Goal: Entertainment & Leisure: Browse casually

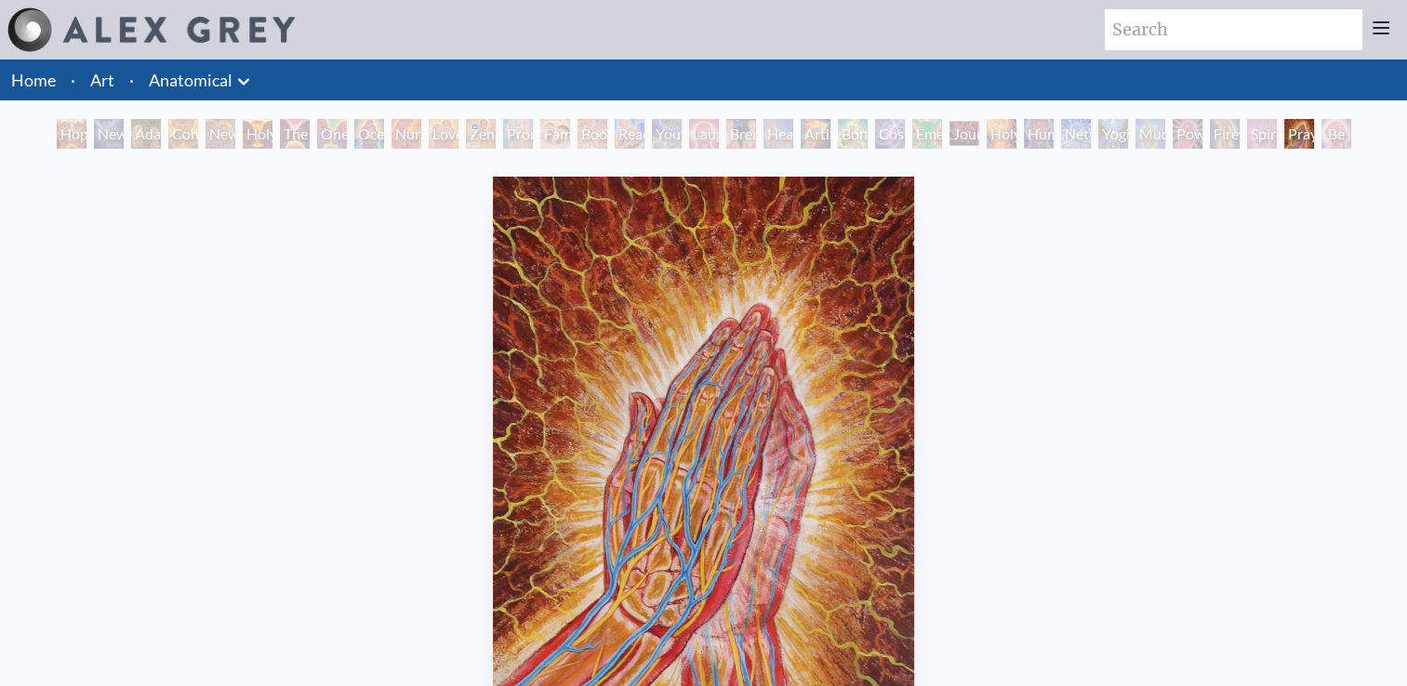
click at [109, 86] on link "Art" at bounding box center [102, 80] width 24 height 26
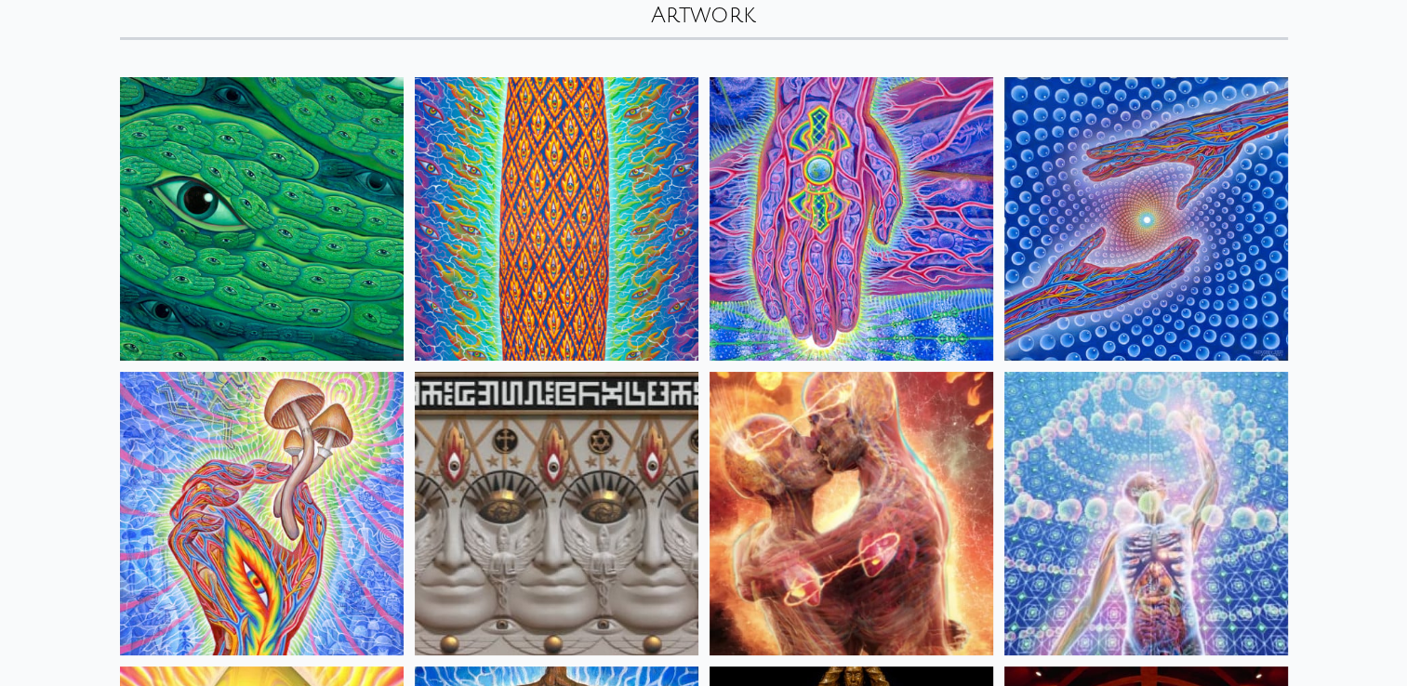
scroll to position [130, 0]
click at [349, 507] on img at bounding box center [262, 514] width 284 height 284
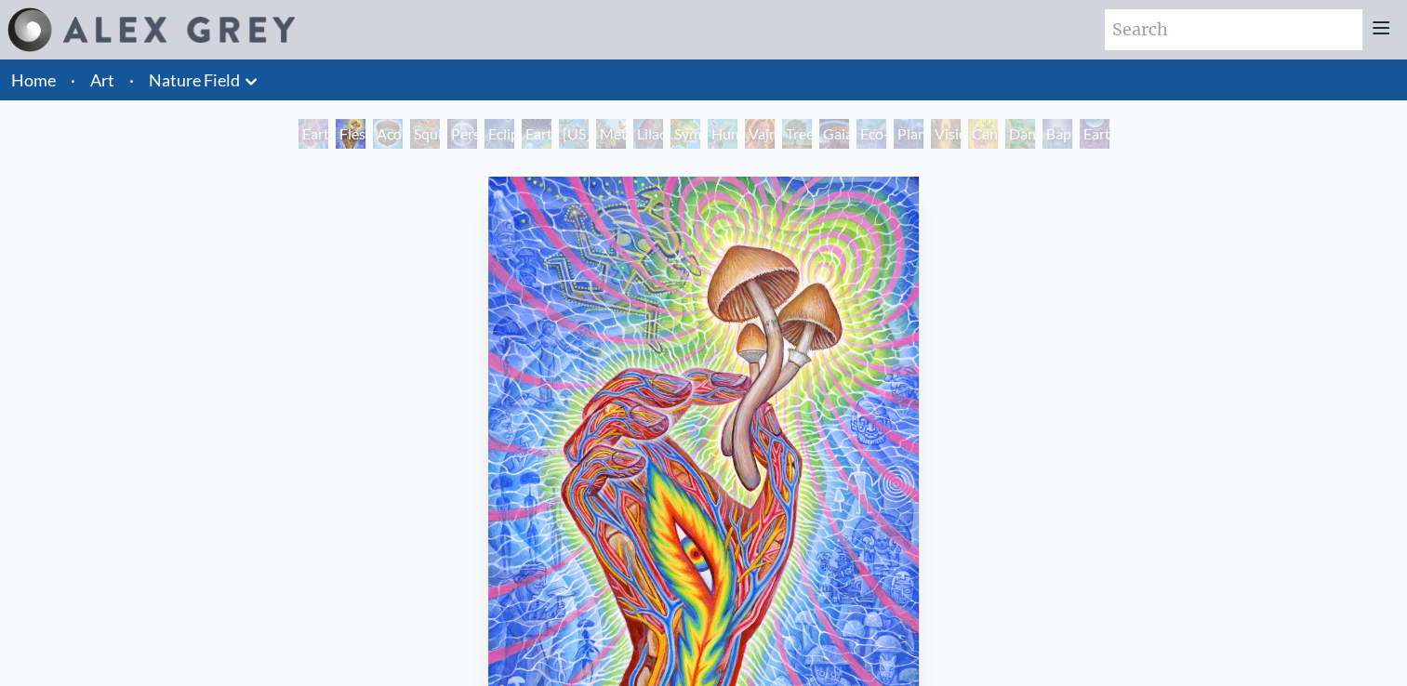
click at [374, 140] on div "Acorn Dream" at bounding box center [388, 134] width 30 height 30
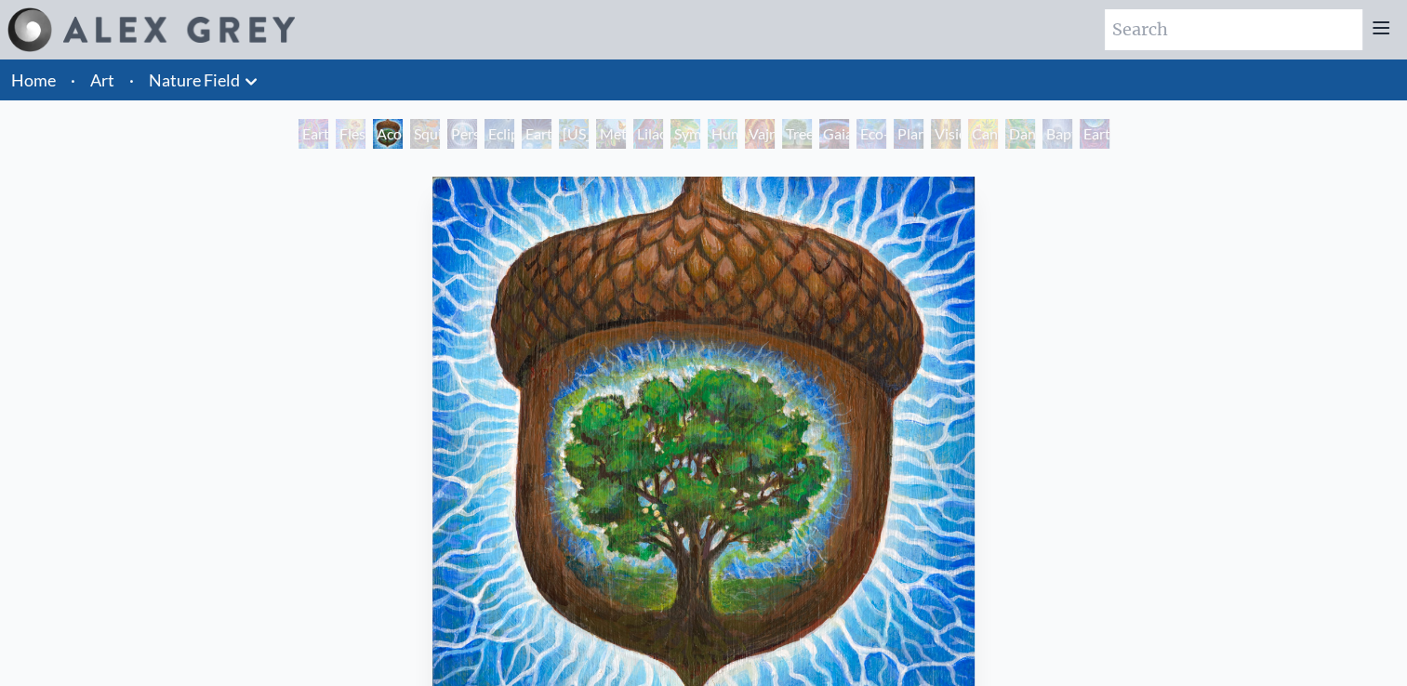
click at [421, 140] on div "Squirrel" at bounding box center [425, 134] width 30 height 30
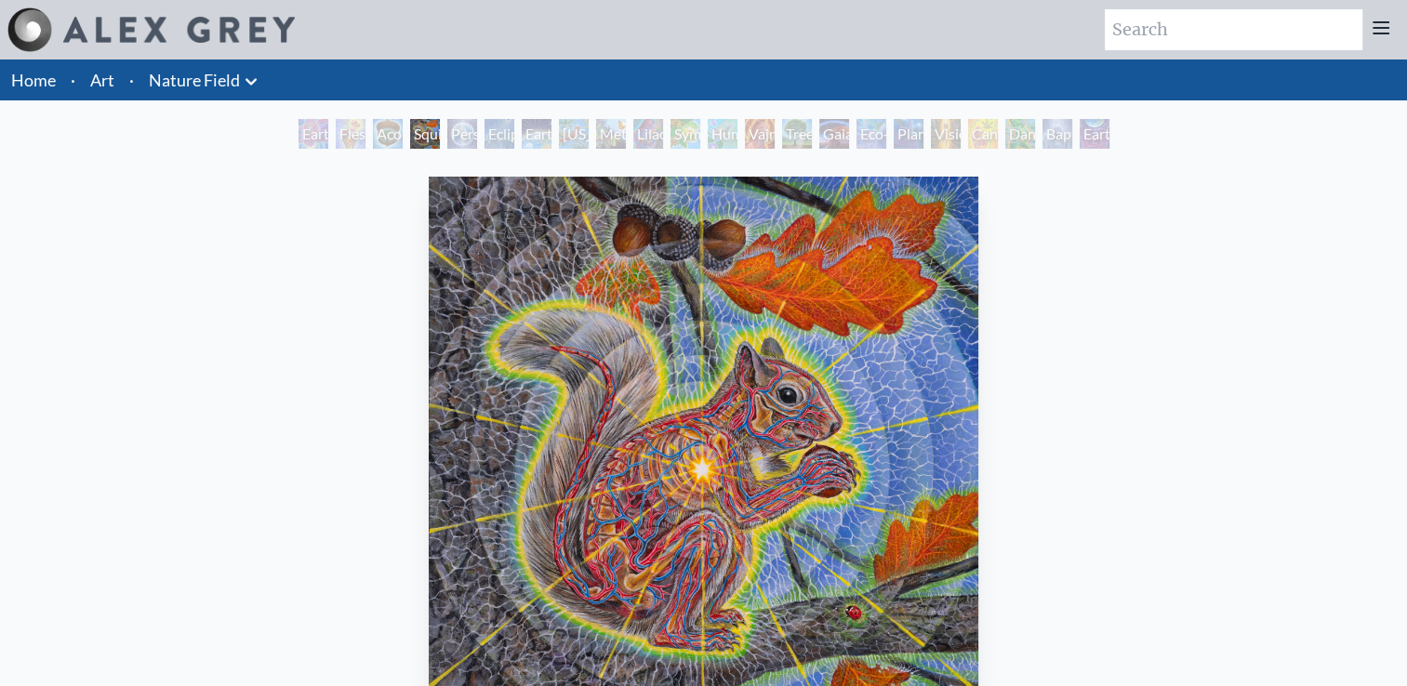
click at [464, 134] on div "Person Planet" at bounding box center [462, 134] width 30 height 30
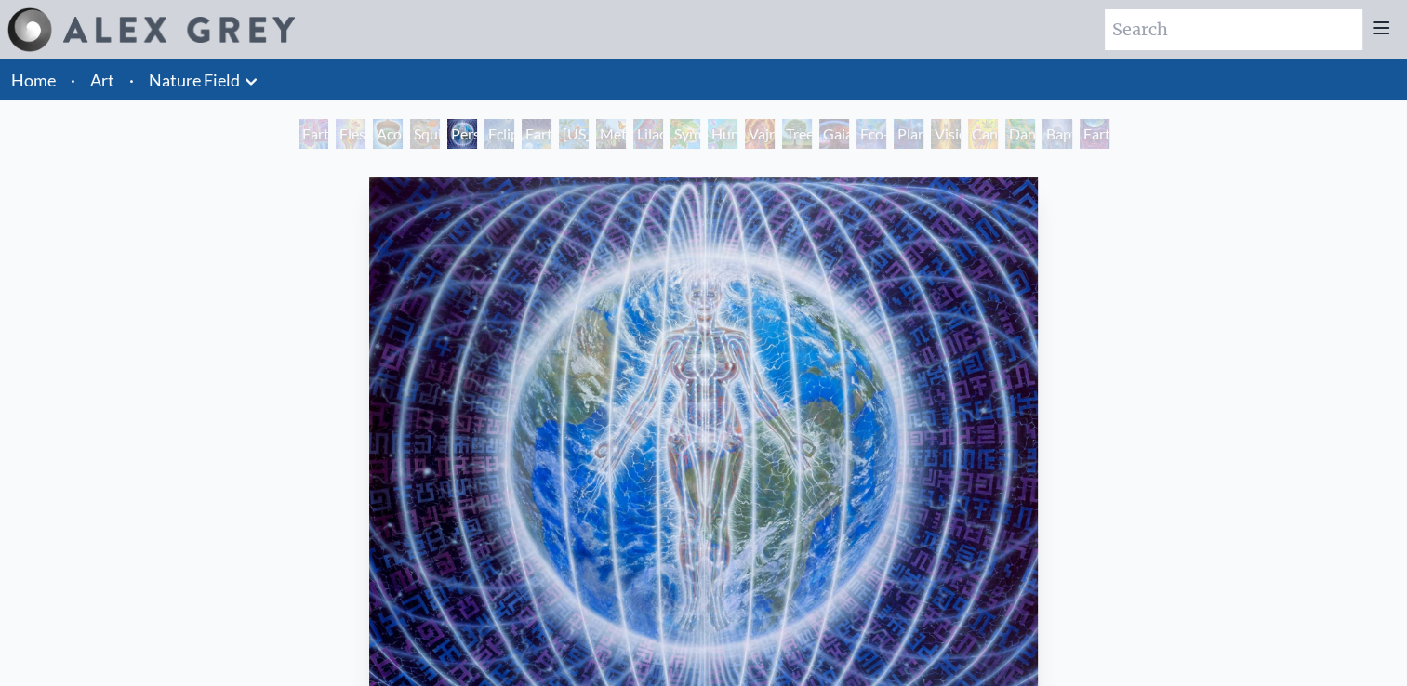
click at [487, 134] on div "Eclipse" at bounding box center [500, 134] width 30 height 30
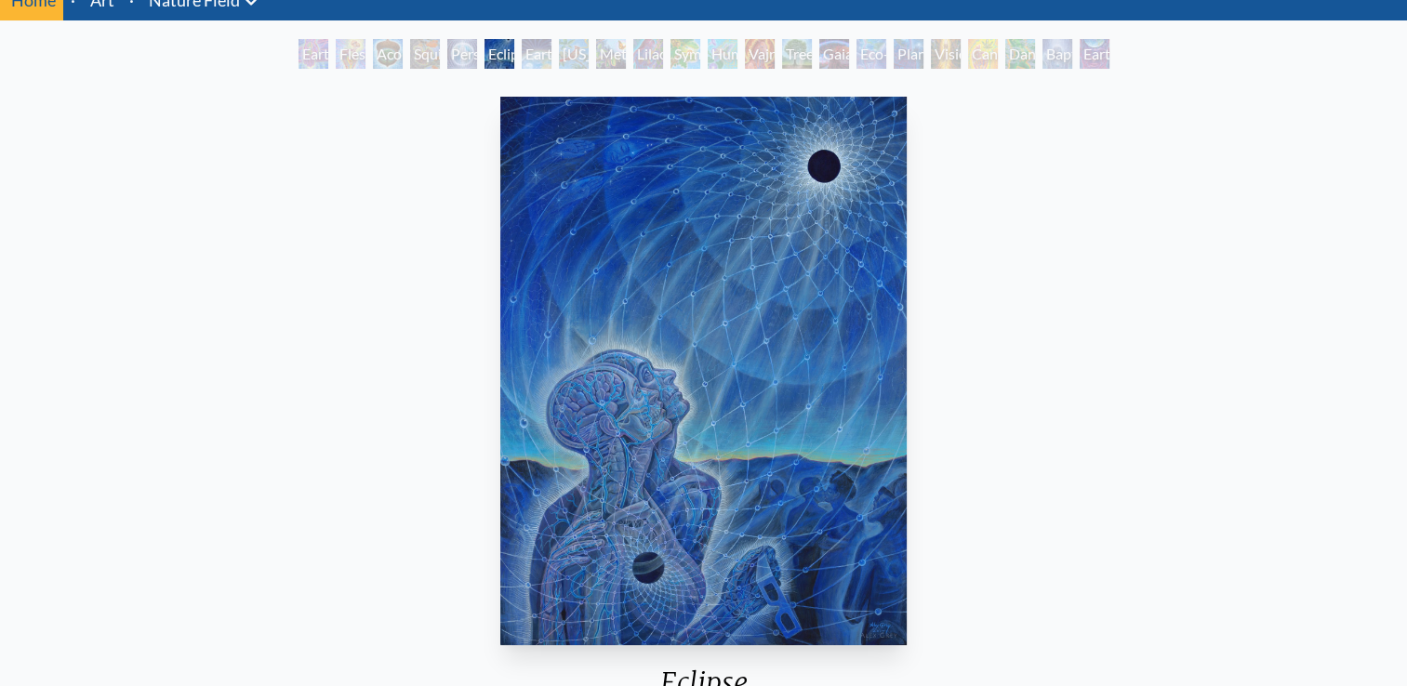
scroll to position [66, 0]
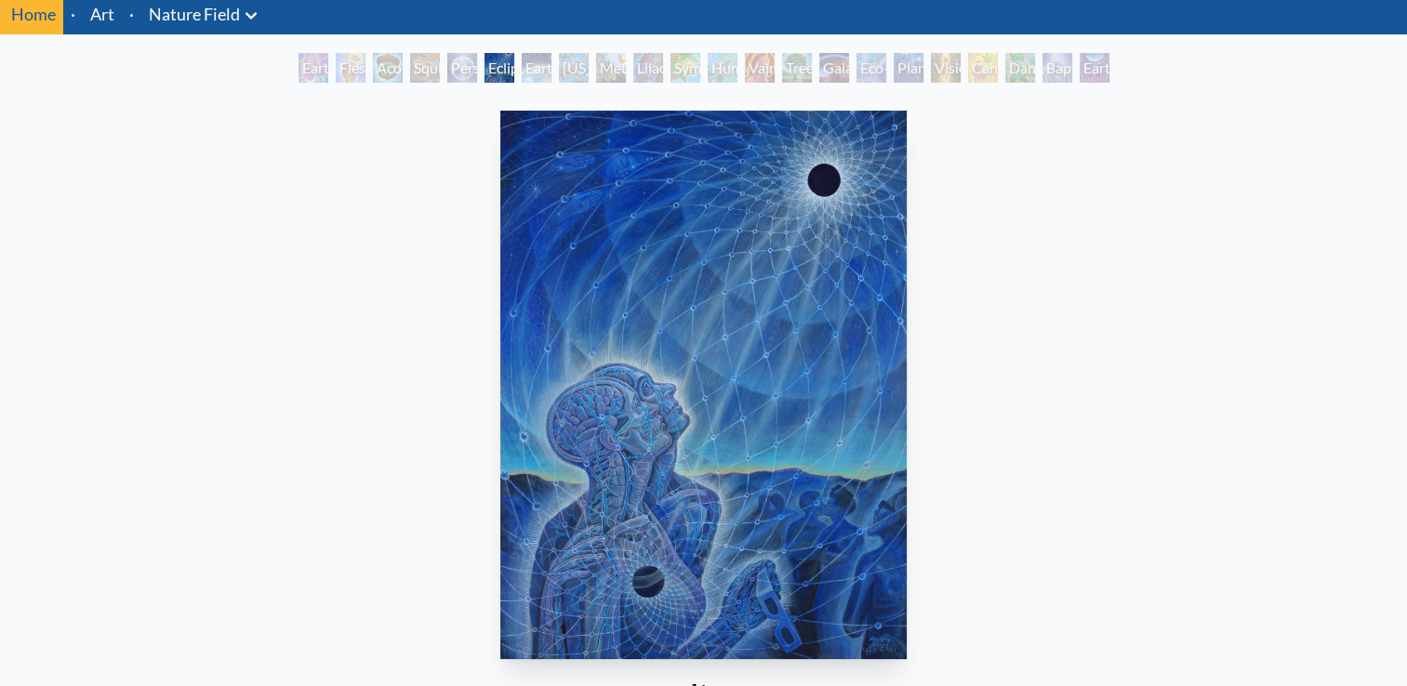
click at [530, 76] on div "Earth Energies" at bounding box center [537, 68] width 30 height 30
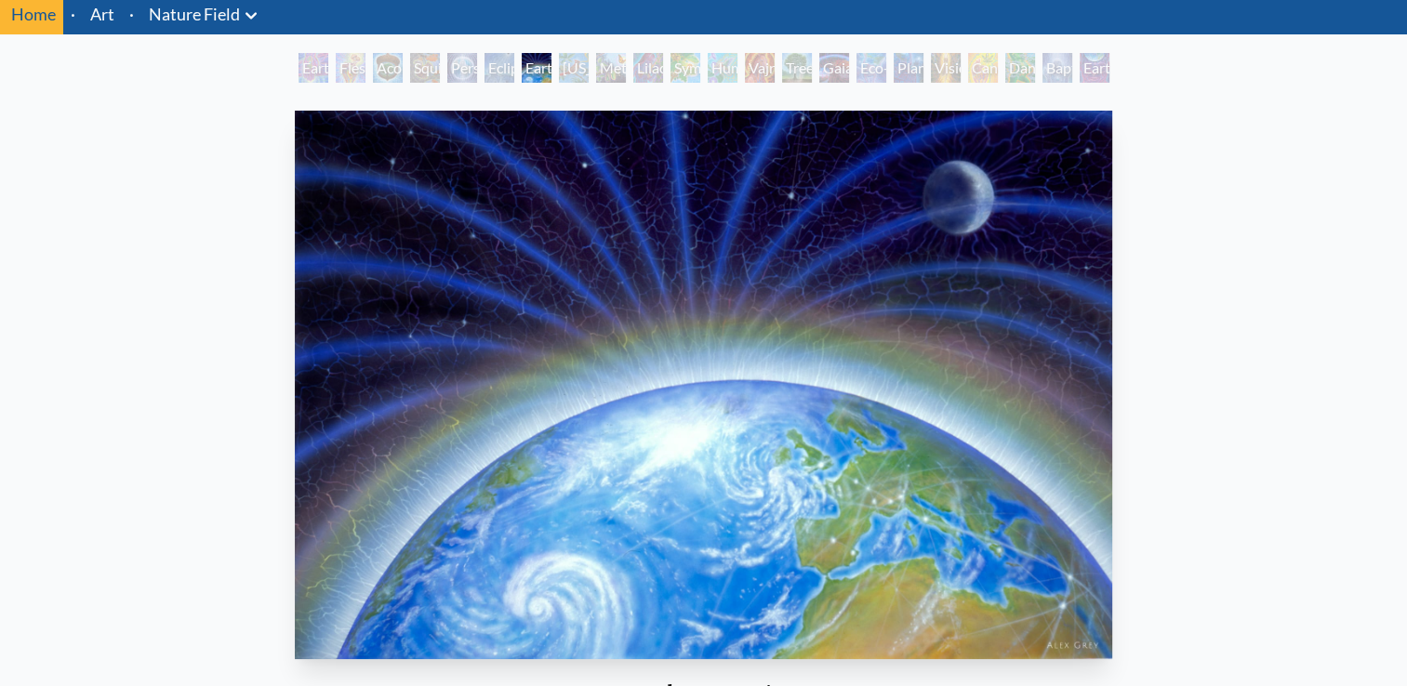
click at [566, 66] on div "Ohio Song" at bounding box center [574, 68] width 30 height 30
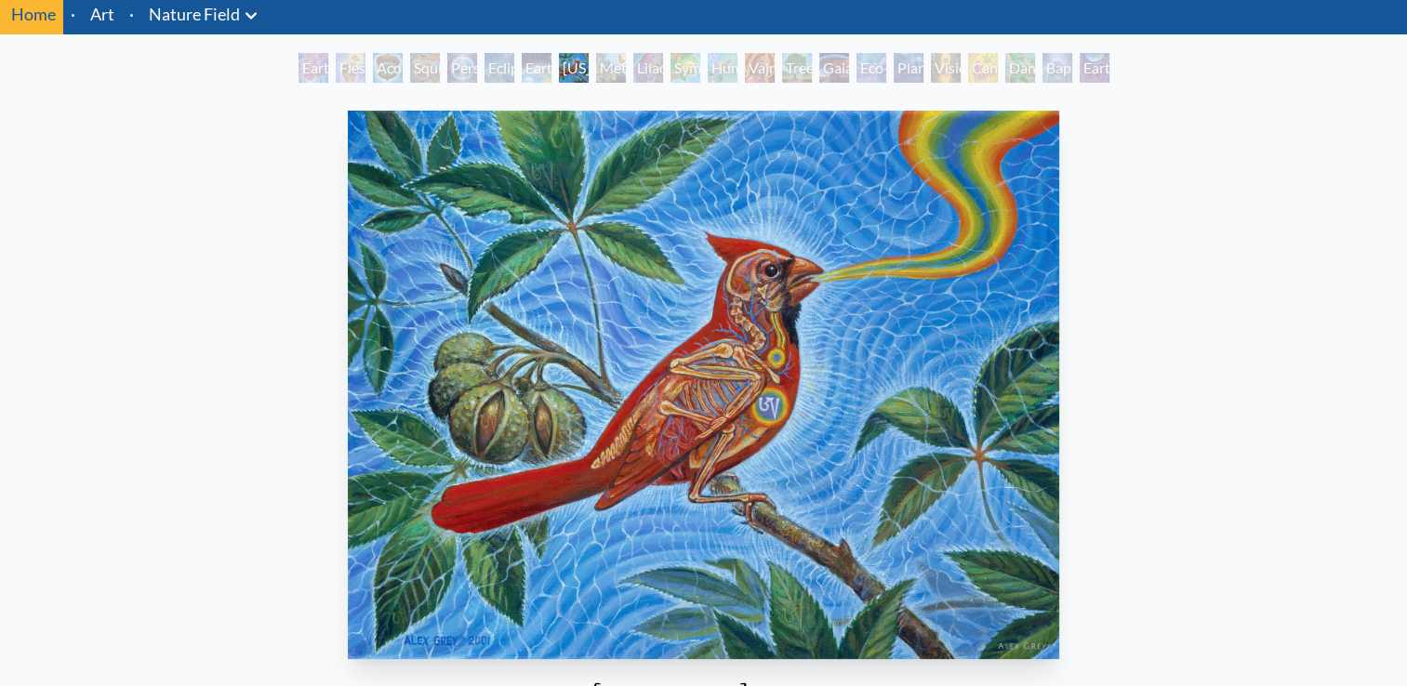
click at [610, 73] on div "Metamorphosis" at bounding box center [611, 68] width 30 height 30
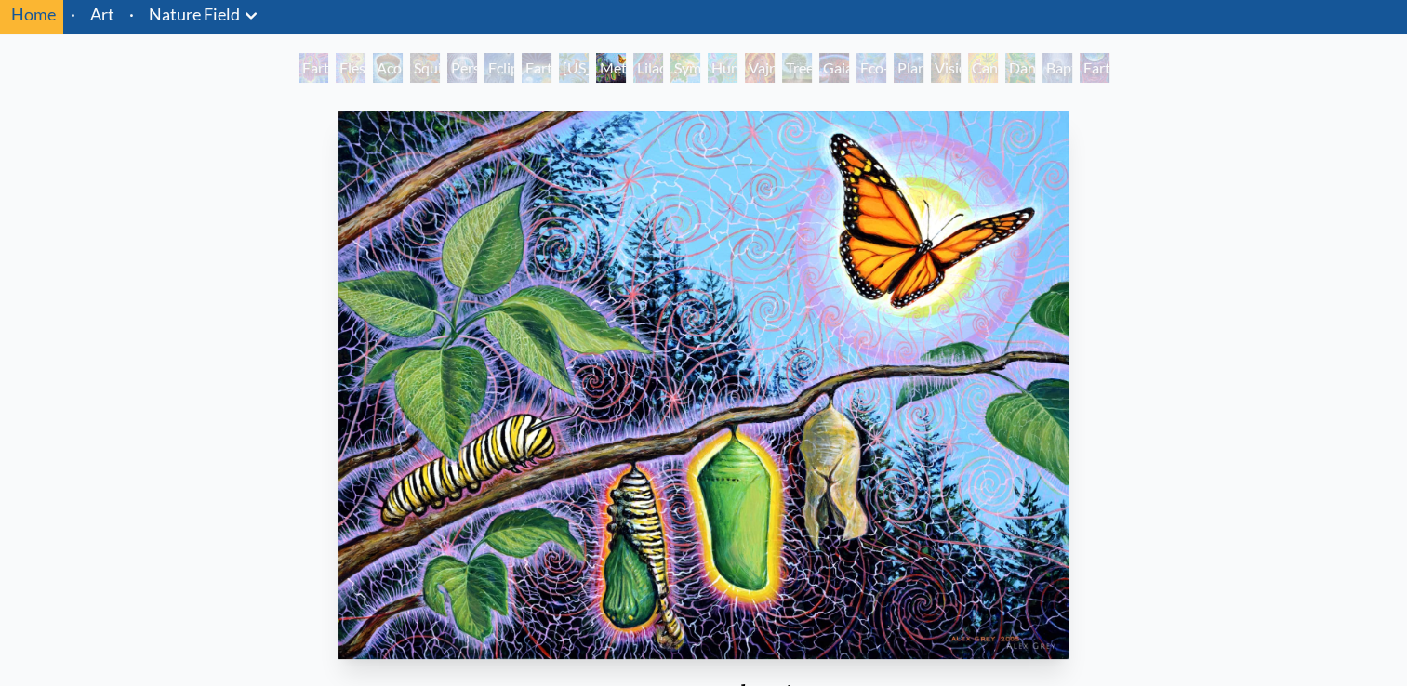
click at [640, 58] on div "Lilacs" at bounding box center [648, 68] width 30 height 30
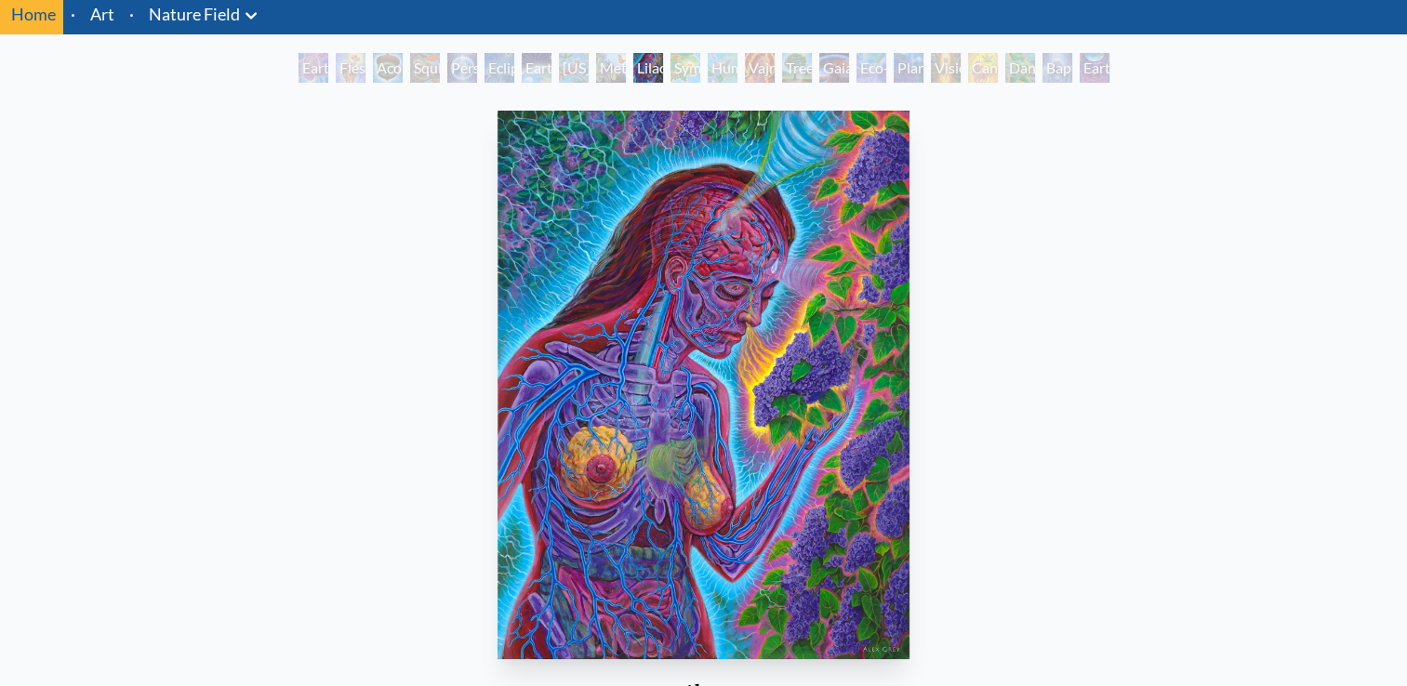
click at [708, 73] on div "Humming Bird" at bounding box center [723, 68] width 30 height 30
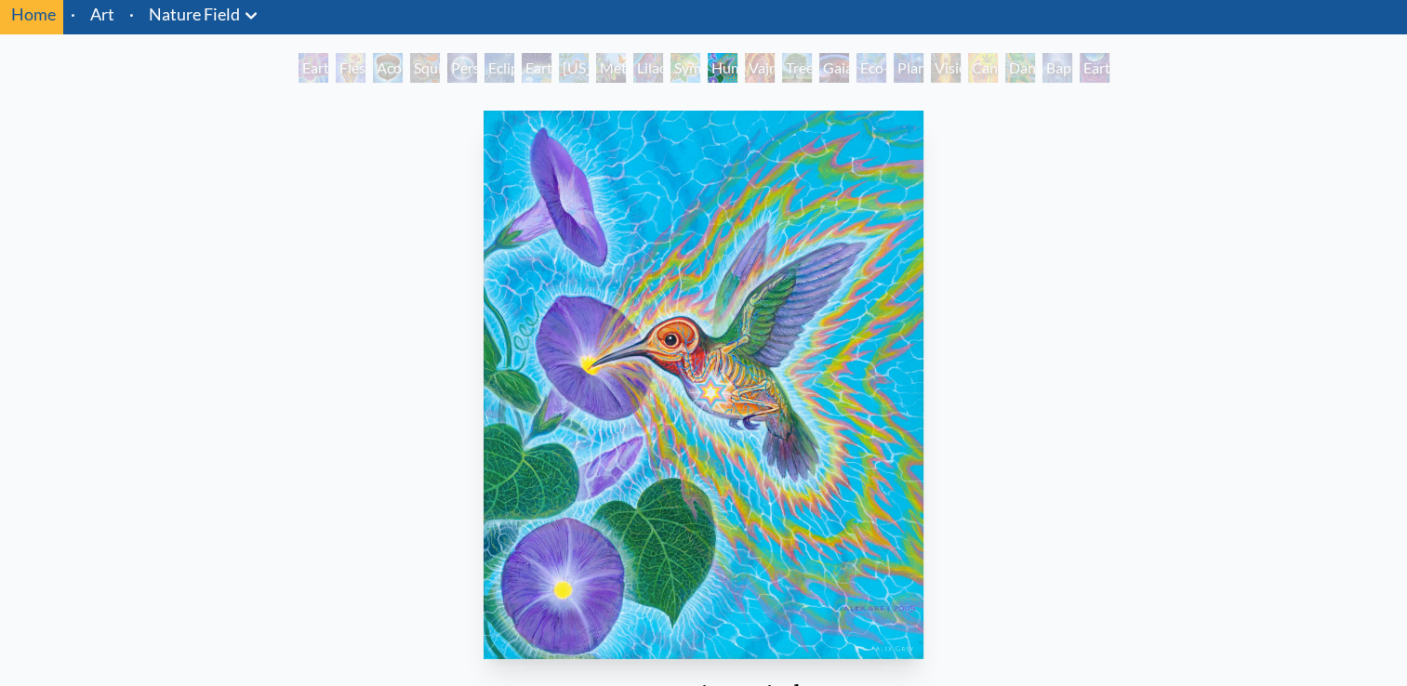
click at [677, 69] on div "Symbiosis: Gall Wasp & Oak Tree" at bounding box center [686, 68] width 30 height 30
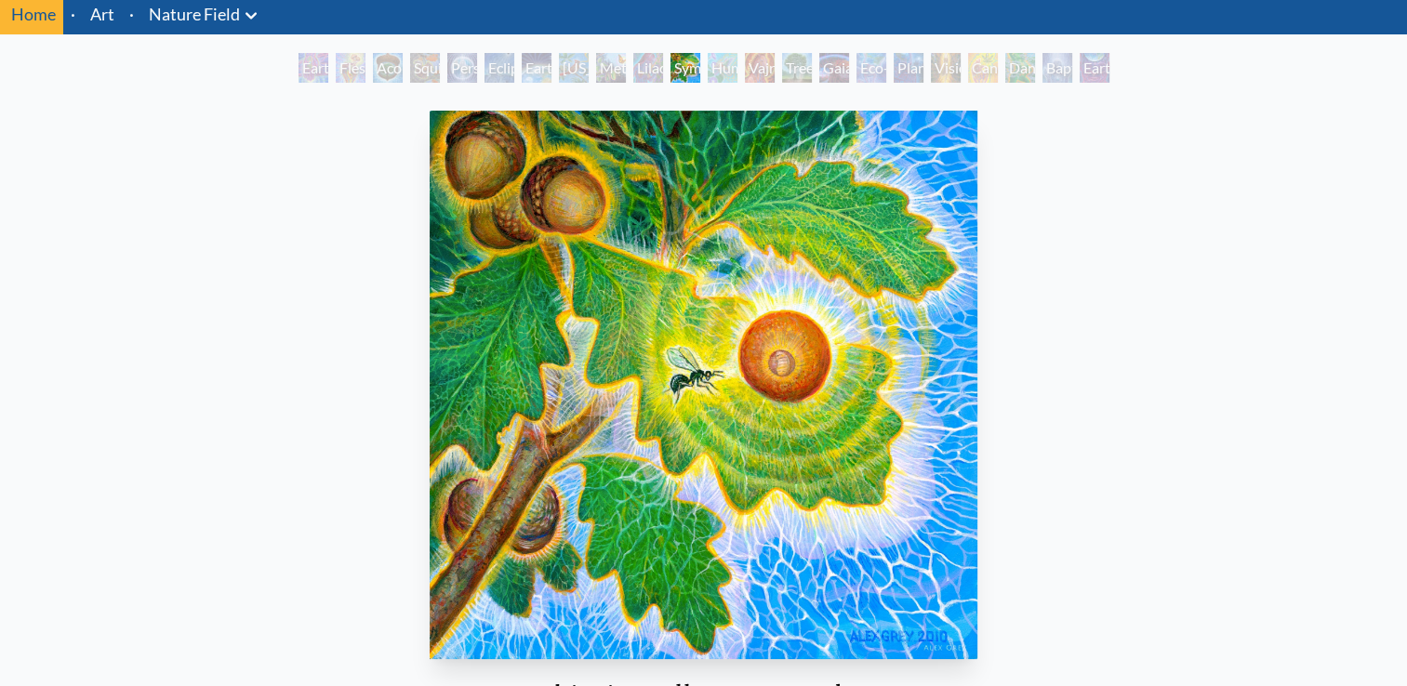
click at [759, 76] on div "Vajra Horse" at bounding box center [760, 68] width 30 height 30
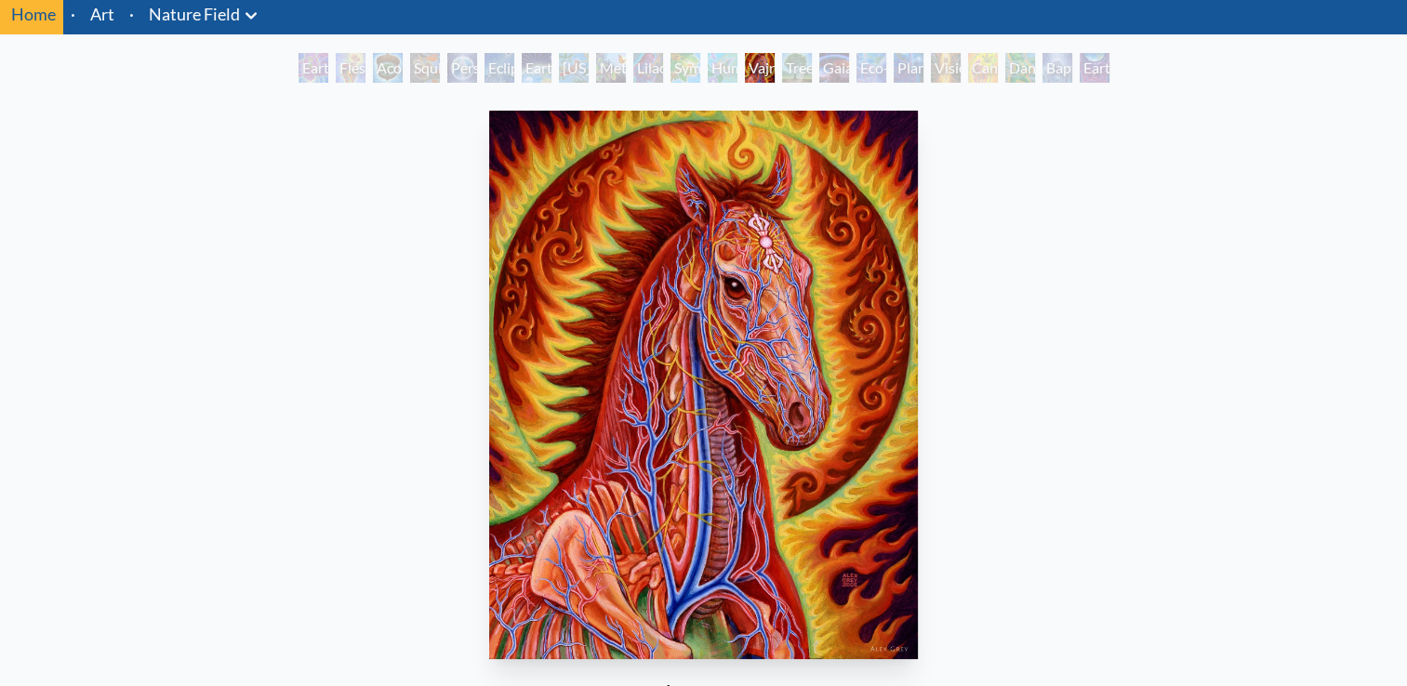
click at [785, 67] on div "Tree & Person" at bounding box center [797, 68] width 30 height 30
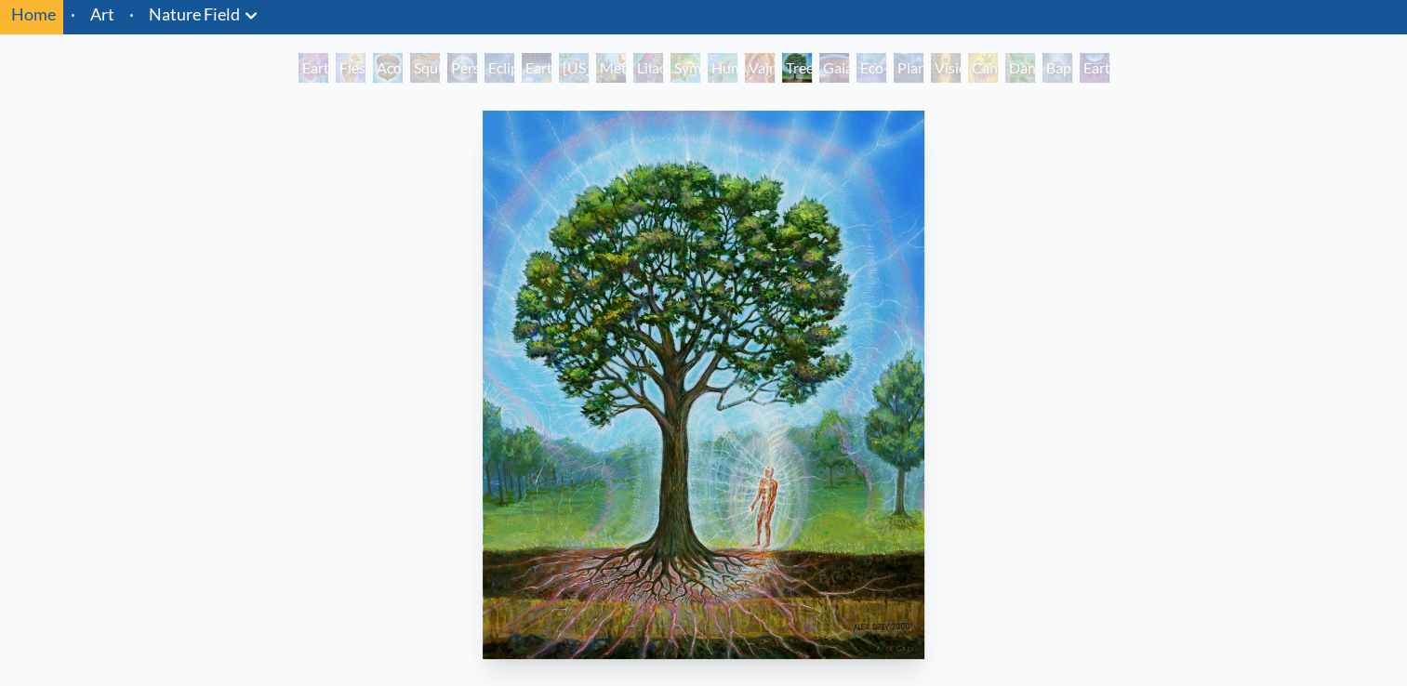
click at [832, 78] on div "Gaia" at bounding box center [834, 68] width 30 height 30
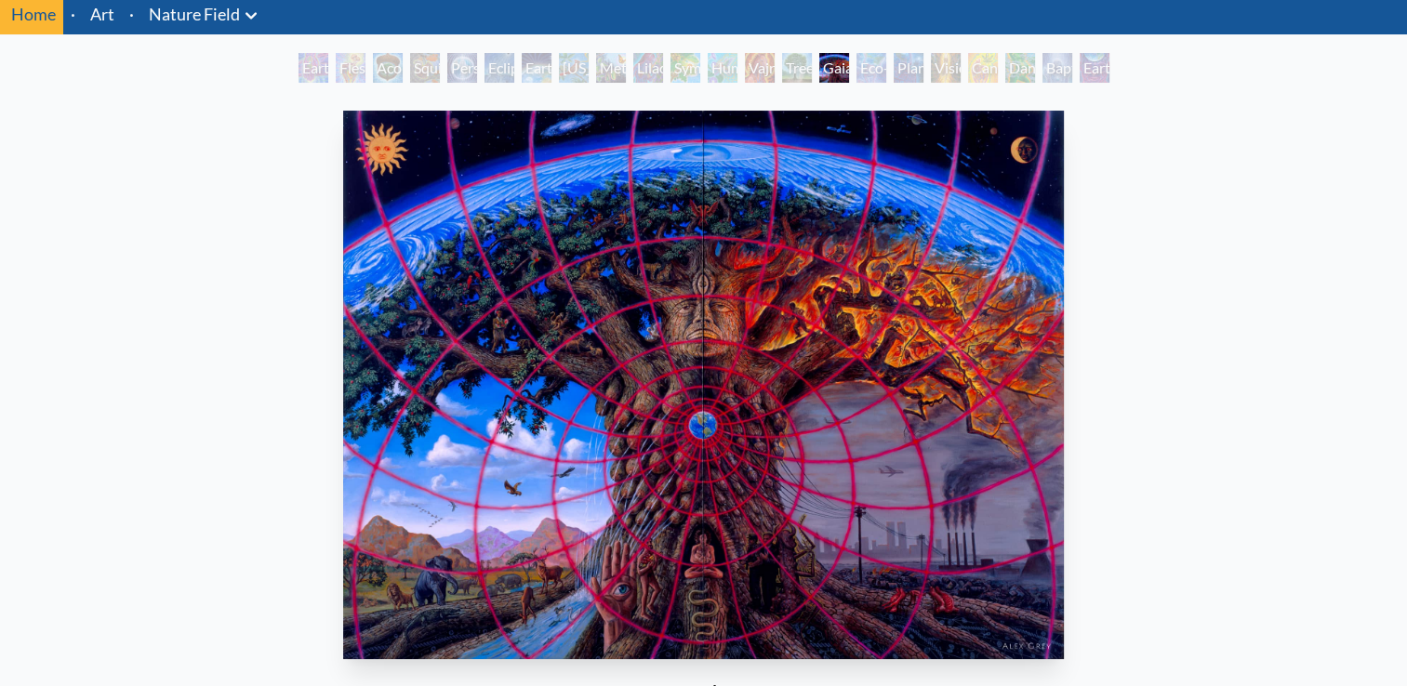
click at [867, 63] on div "Eco-Atlas" at bounding box center [872, 68] width 30 height 30
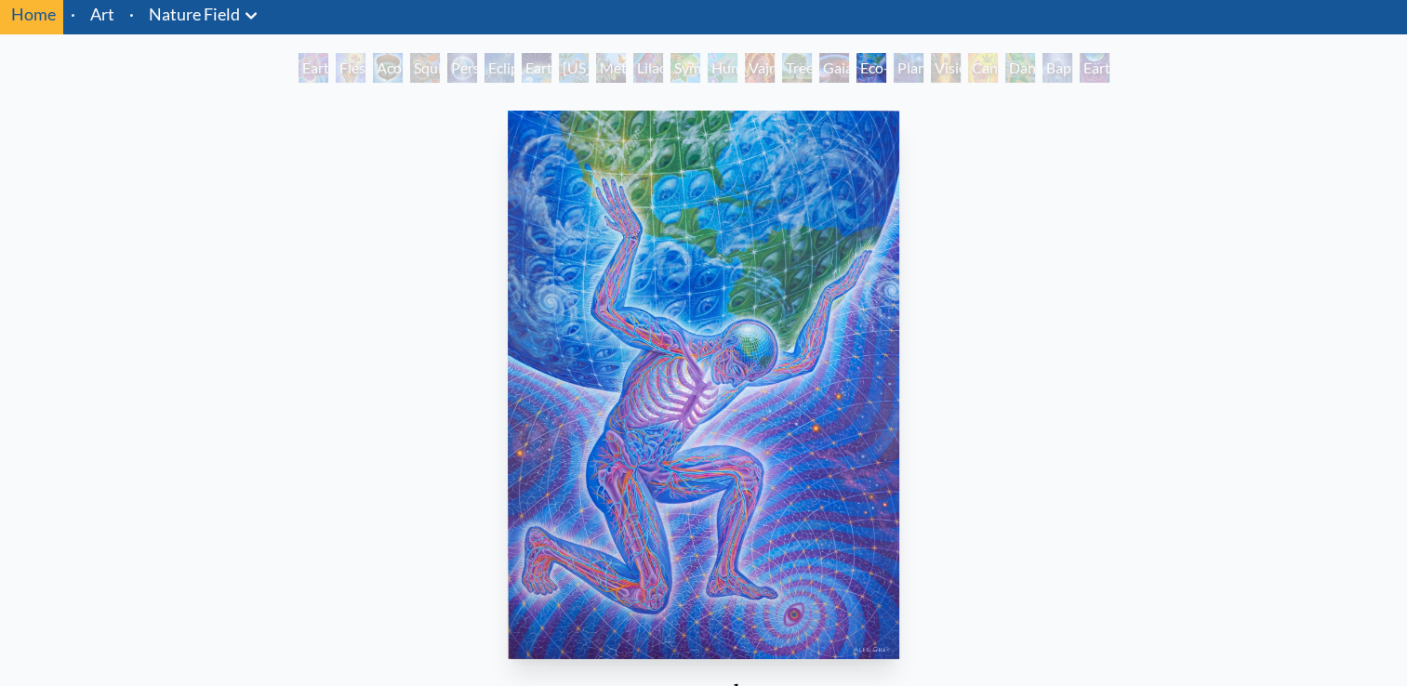
click at [900, 78] on div "Planetary Prayers" at bounding box center [909, 68] width 30 height 30
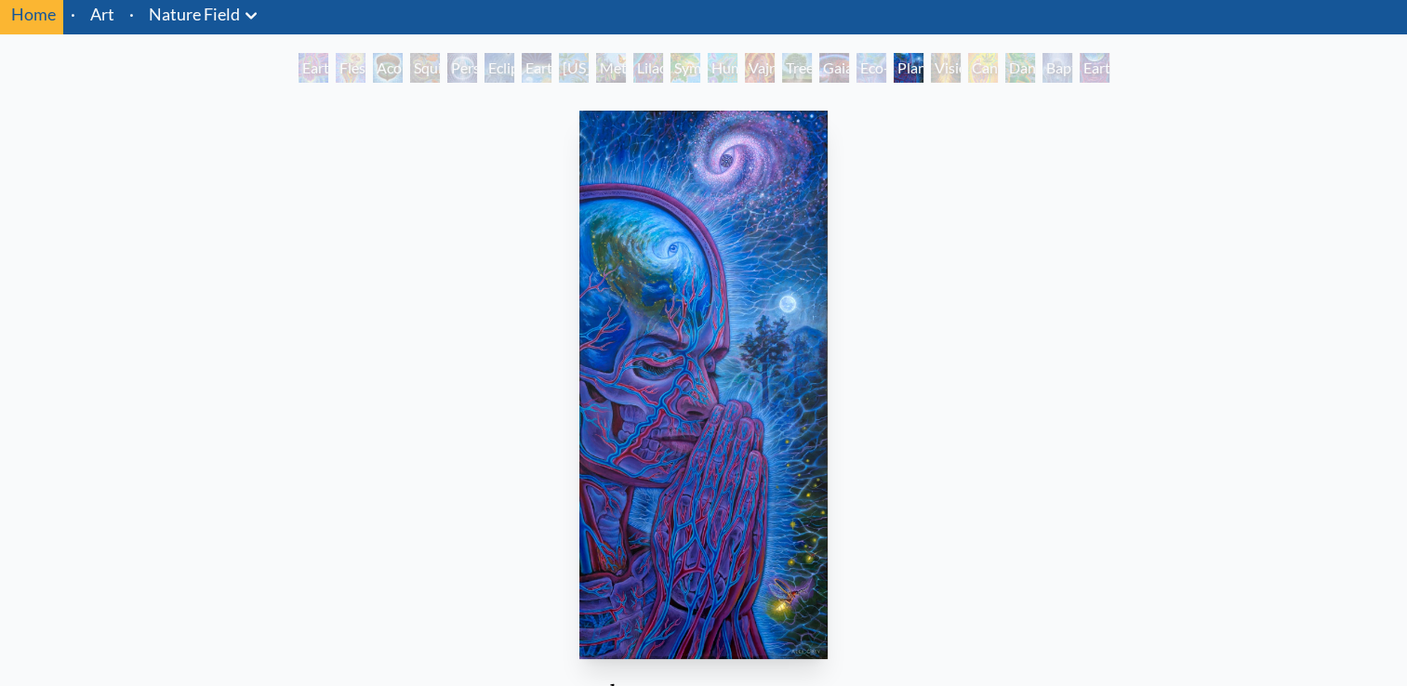
click at [950, 72] on div "Vision Tree" at bounding box center [946, 68] width 30 height 30
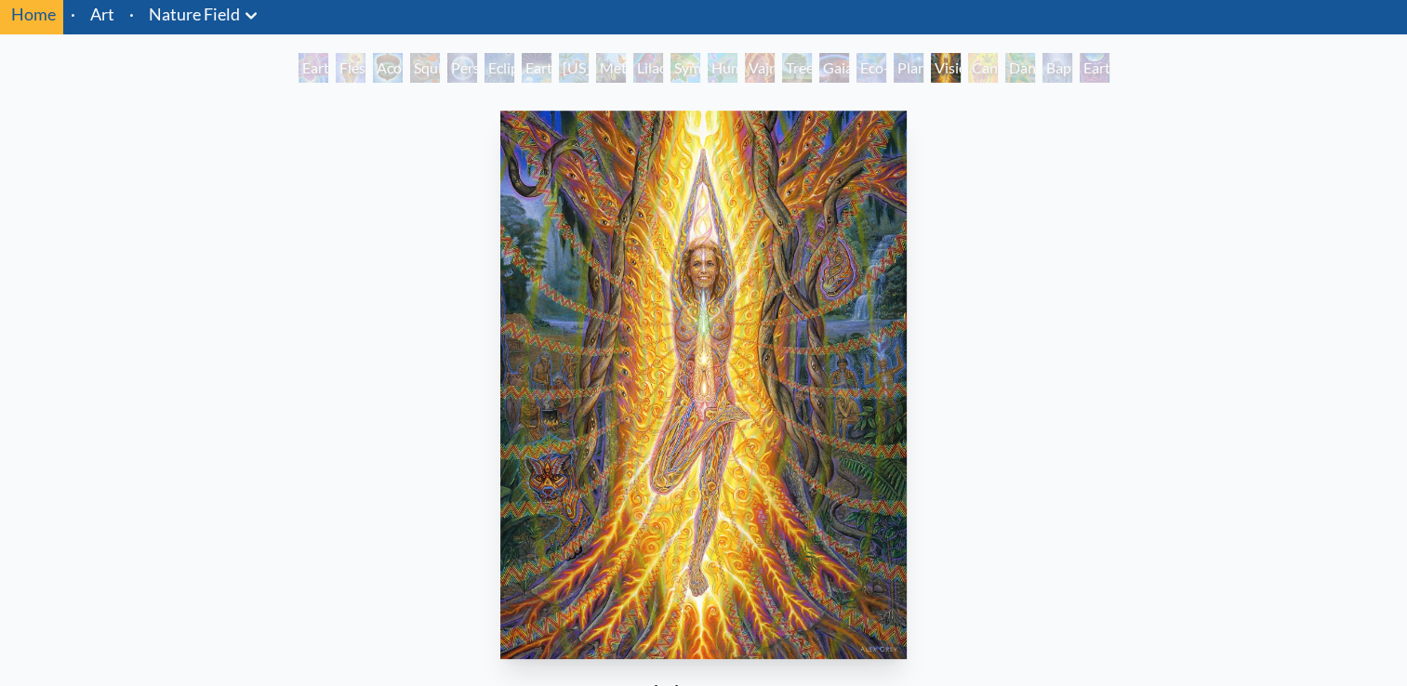
click at [982, 79] on div "Cannabis Mudra" at bounding box center [983, 68] width 30 height 30
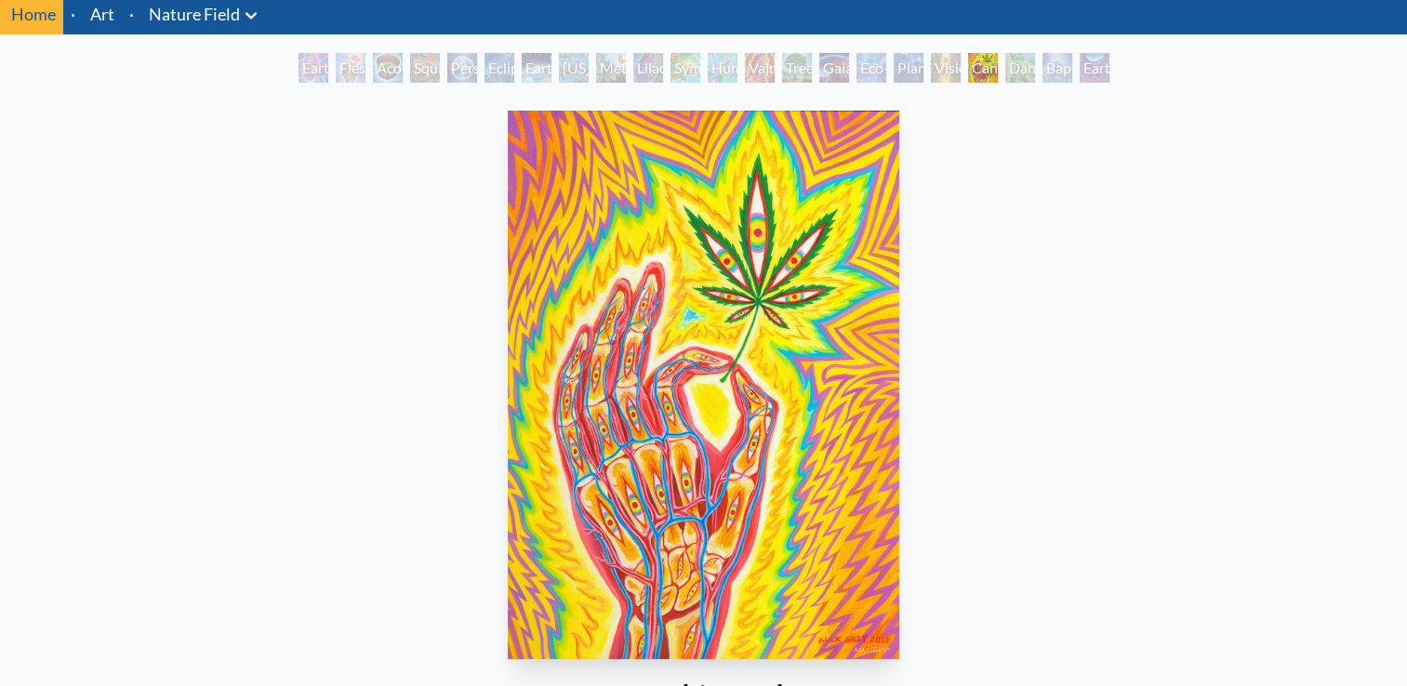
click at [1010, 77] on div "Dance of Cannabia" at bounding box center [1020, 68] width 30 height 30
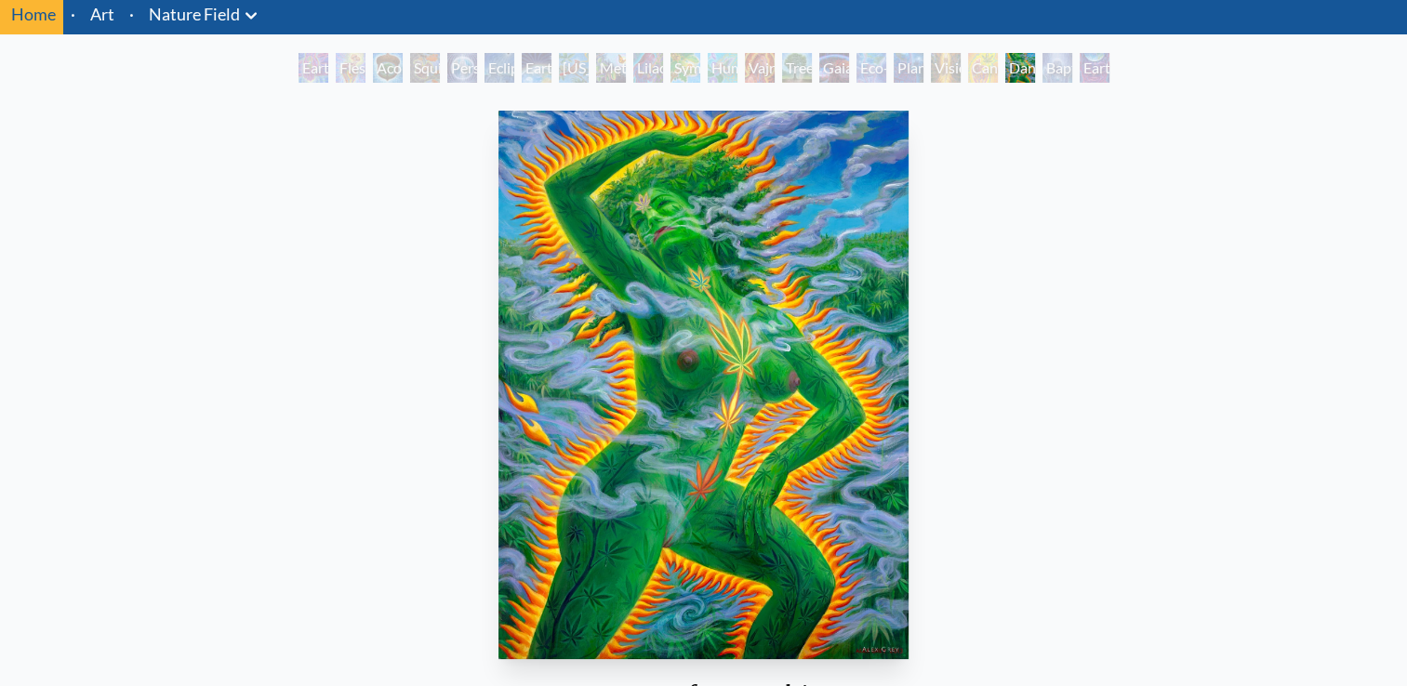
click at [1044, 79] on div "Baptism in the Ocean of Awareness" at bounding box center [1058, 68] width 30 height 30
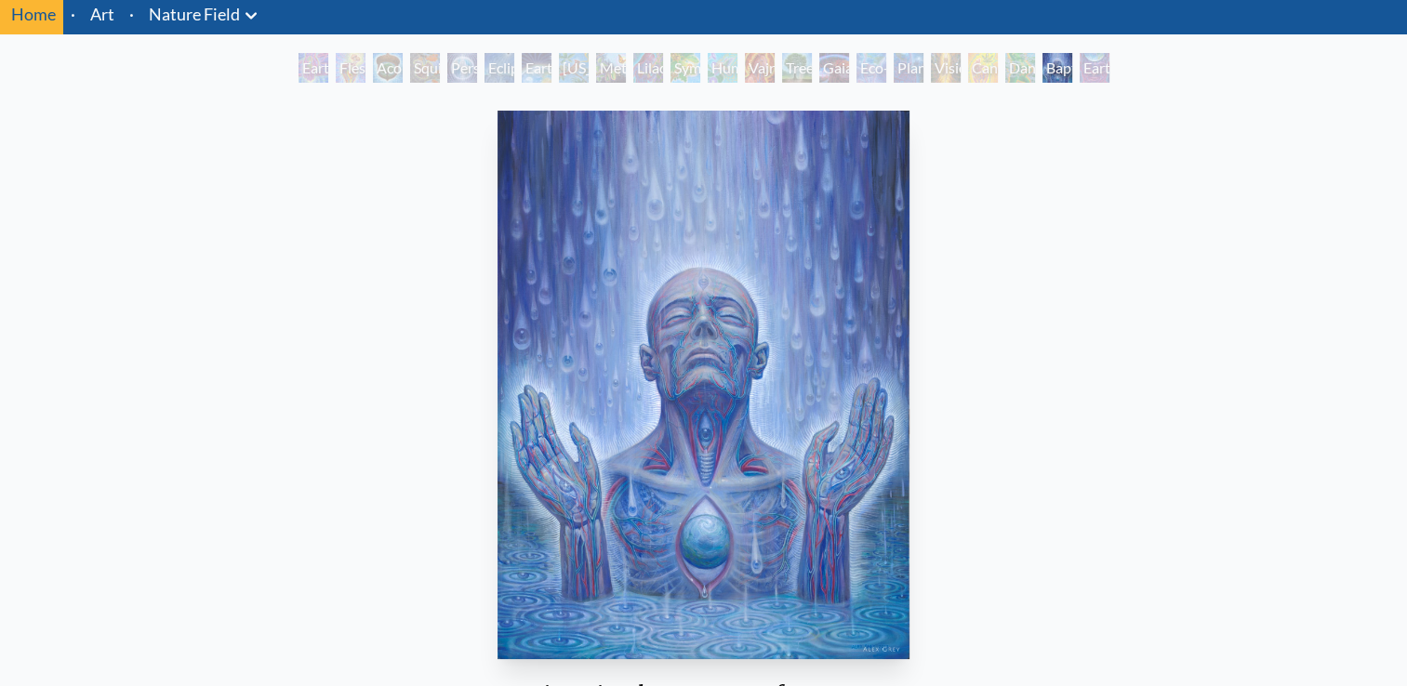
click at [1083, 74] on div "Earthmind" at bounding box center [1095, 68] width 30 height 30
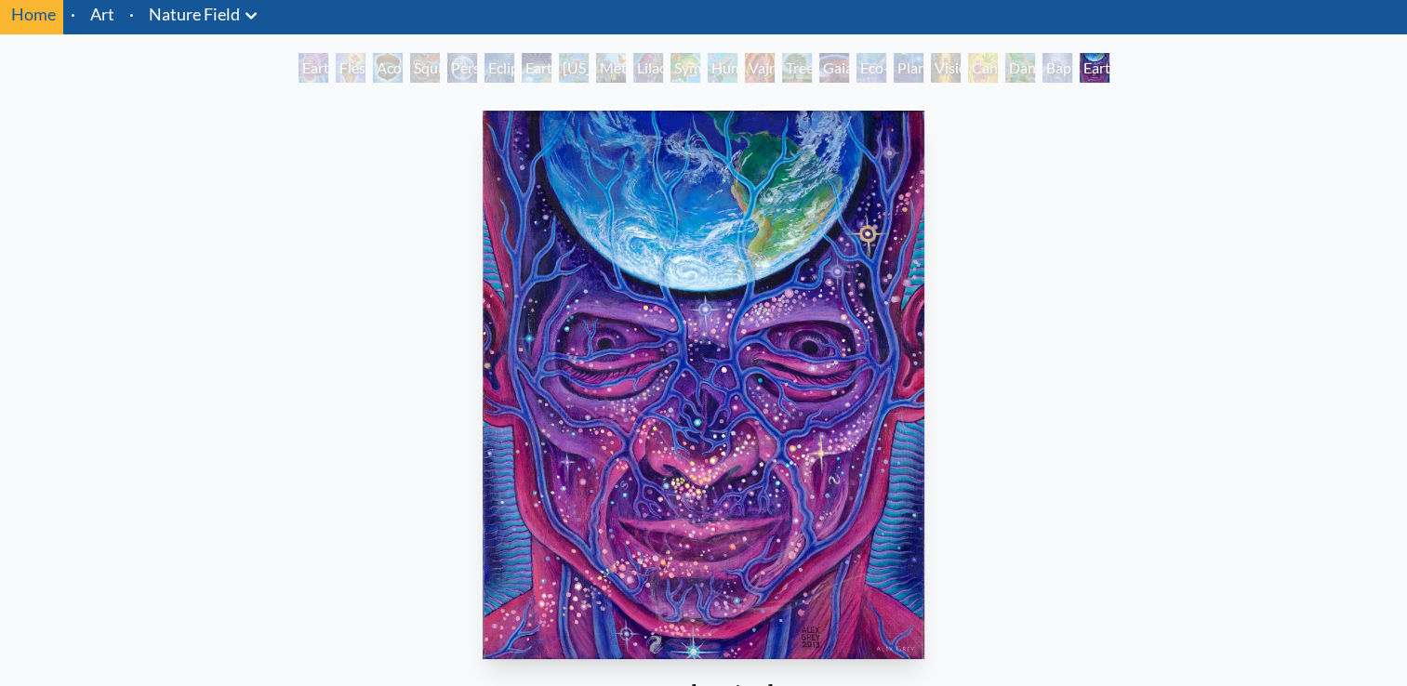
click at [1049, 65] on div "Baptism in the Ocean of Awareness" at bounding box center [1058, 68] width 30 height 30
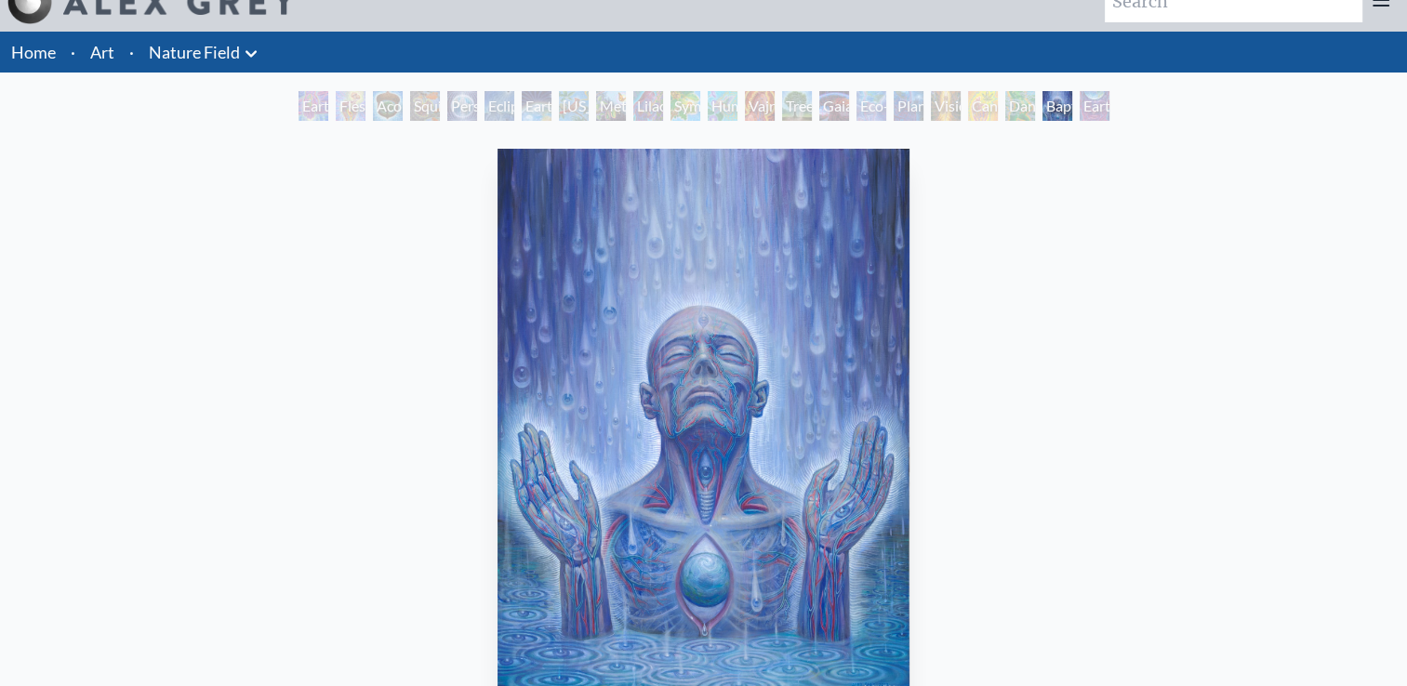
scroll to position [26, 0]
